Goal: Entertainment & Leisure: Consume media (video, audio)

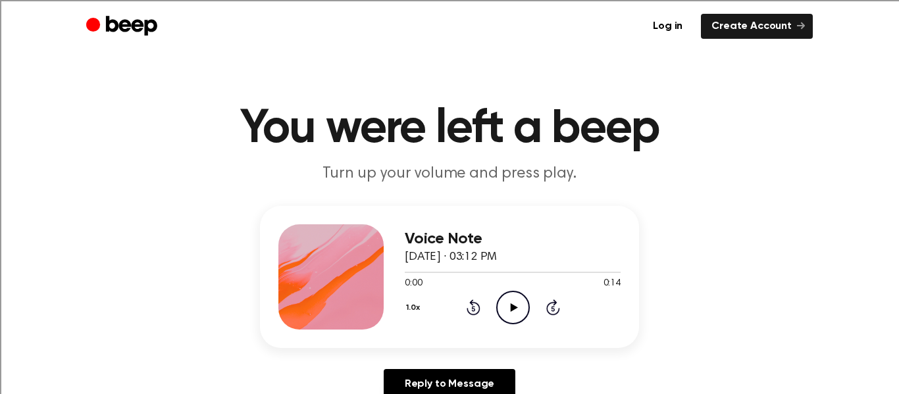
click at [518, 311] on icon "Play Audio" at bounding box center [513, 308] width 34 height 34
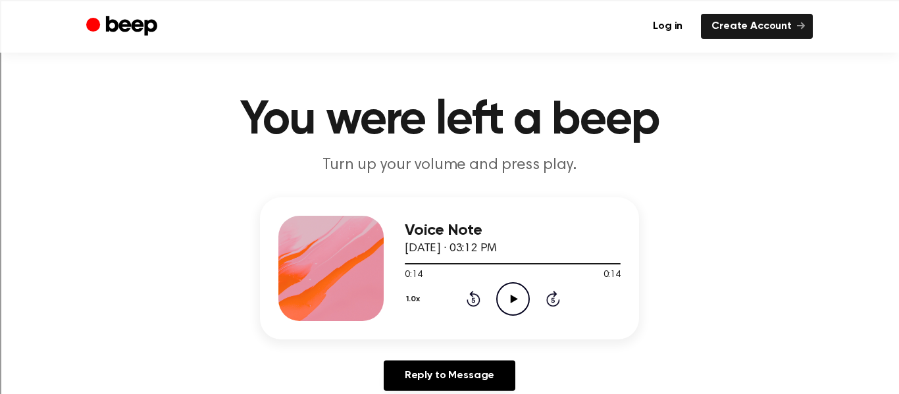
scroll to position [3, 0]
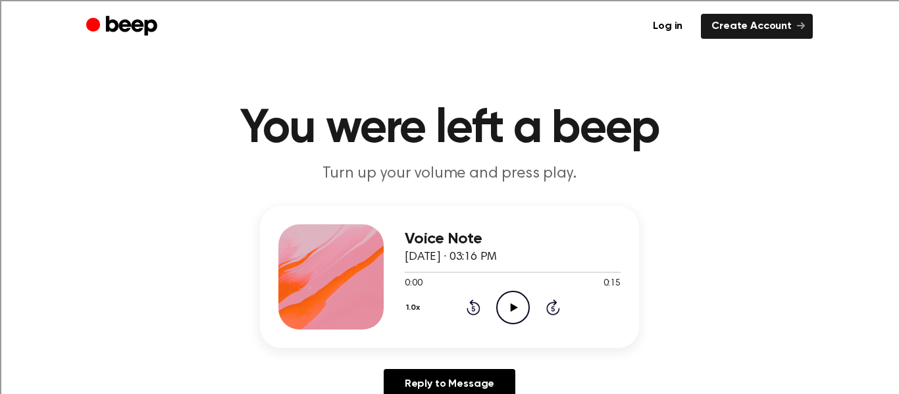
click at [514, 310] on icon "Play Audio" at bounding box center [513, 308] width 34 height 34
click at [511, 322] on icon "Play Audio" at bounding box center [513, 308] width 34 height 34
